Goal: Check status: Check status

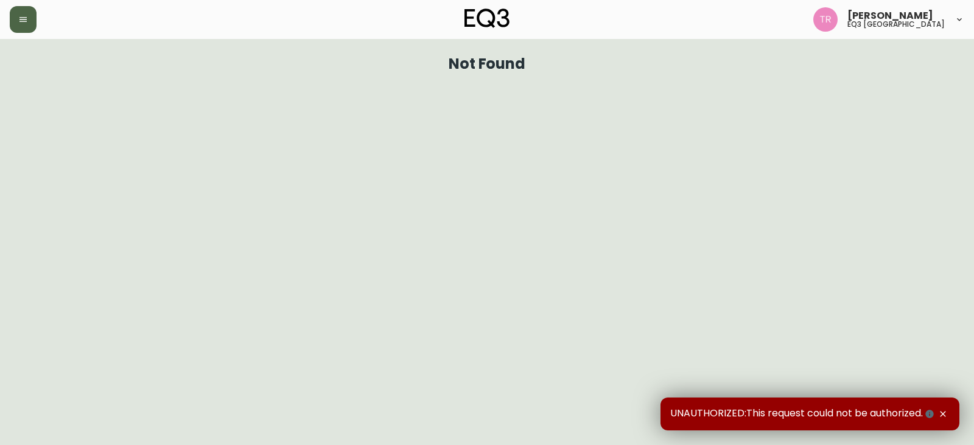
click at [24, 16] on icon "button" at bounding box center [23, 20] width 10 height 10
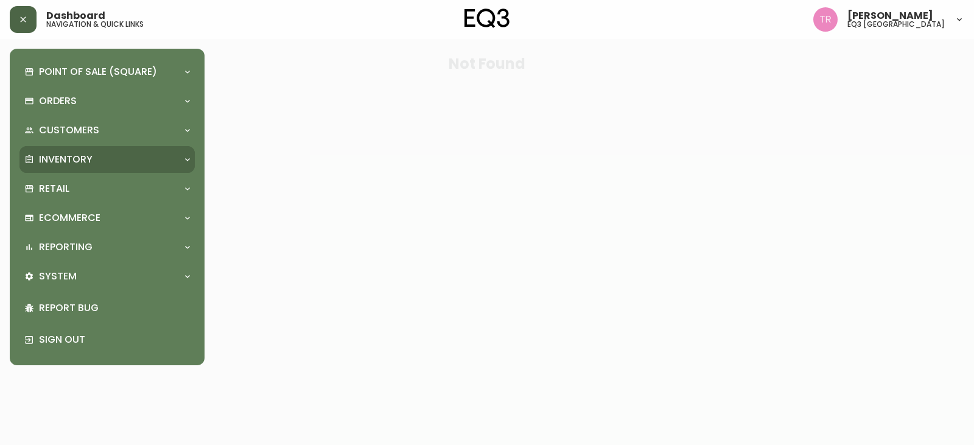
click at [74, 156] on p "Inventory" at bounding box center [66, 159] width 54 height 13
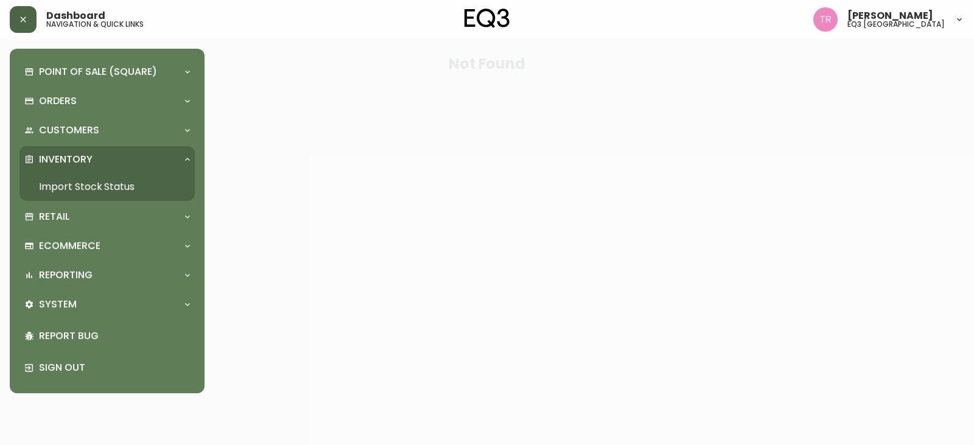
click at [92, 180] on link "Import Stock Status" at bounding box center [106, 187] width 175 height 28
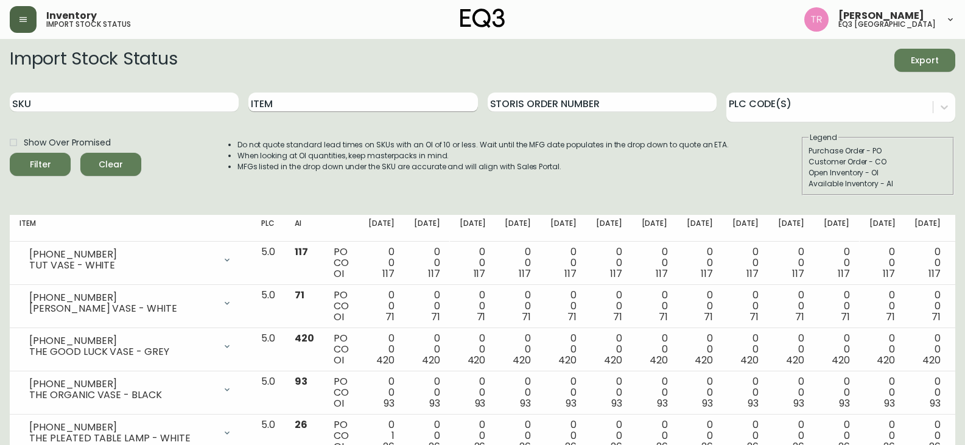
click at [318, 103] on input "Item" at bounding box center [362, 102] width 229 height 19
click at [324, 93] on input "Item" at bounding box center [362, 102] width 229 height 19
click at [396, 96] on input "Item" at bounding box center [362, 102] width 229 height 19
click at [382, 100] on input "Item" at bounding box center [362, 102] width 229 height 19
type input "ARC"
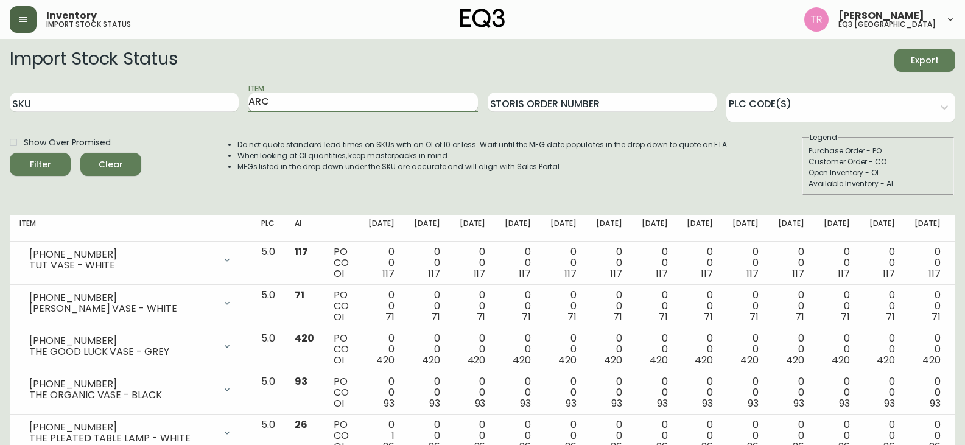
click at [10, 153] on button "Filter" at bounding box center [40, 164] width 61 height 23
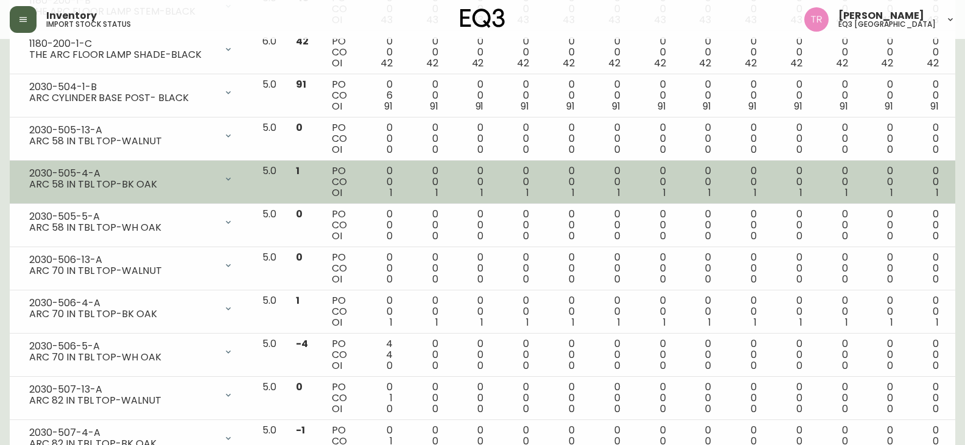
scroll to position [365, 0]
